Goal: Task Accomplishment & Management: Manage account settings

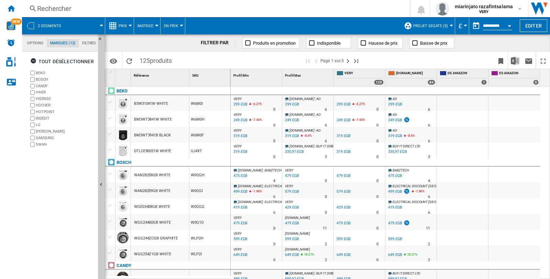
click at [218, 250] on div "WLP2I" at bounding box center [209, 254] width 41 height 16
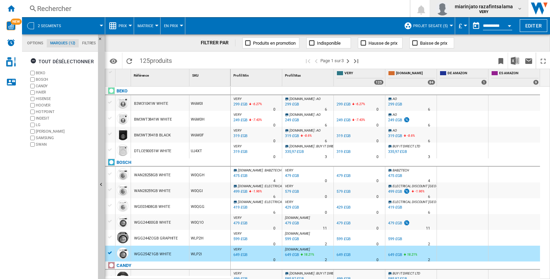
click at [518, 9] on md-icon "button" at bounding box center [520, 9] width 6 height 6
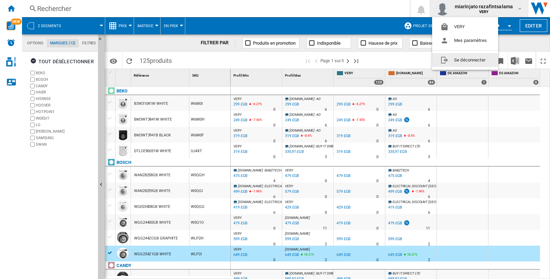
click at [468, 60] on button "Se déconnecter" at bounding box center [465, 60] width 66 height 14
